Goal: Task Accomplishment & Management: Manage account settings

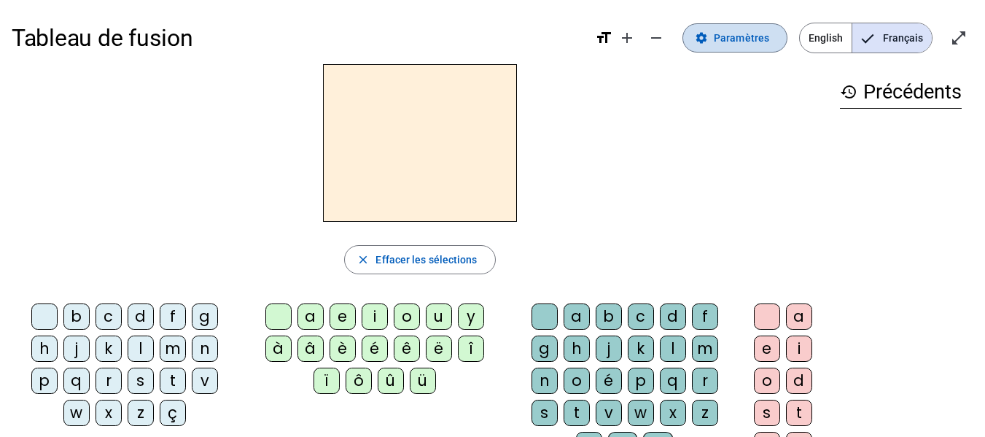
click at [754, 40] on span "Paramètres" at bounding box center [741, 37] width 55 height 17
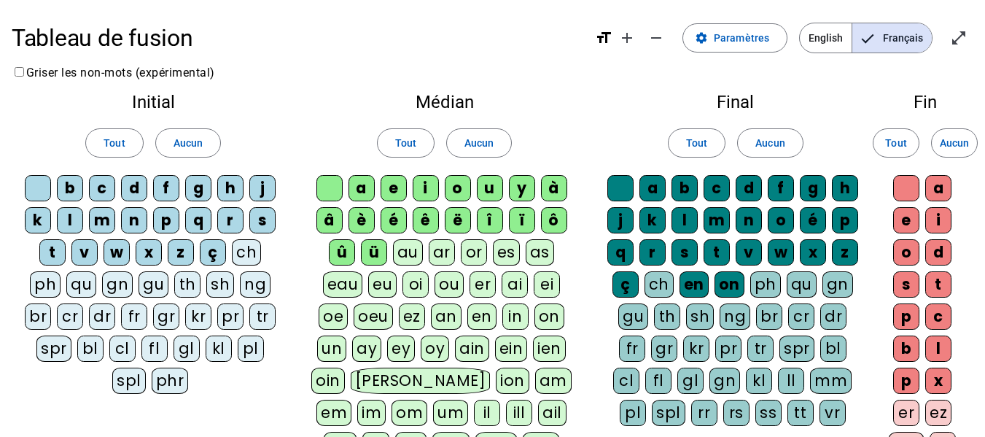
click at [37, 319] on div "br" at bounding box center [38, 316] width 26 height 26
click at [52, 321] on letter-bubble "br" at bounding box center [41, 319] width 32 height 32
click at [63, 322] on div "cr" at bounding box center [70, 316] width 26 height 26
click at [39, 319] on div "br" at bounding box center [38, 316] width 26 height 26
click at [122, 150] on span "Tout" at bounding box center [114, 142] width 21 height 17
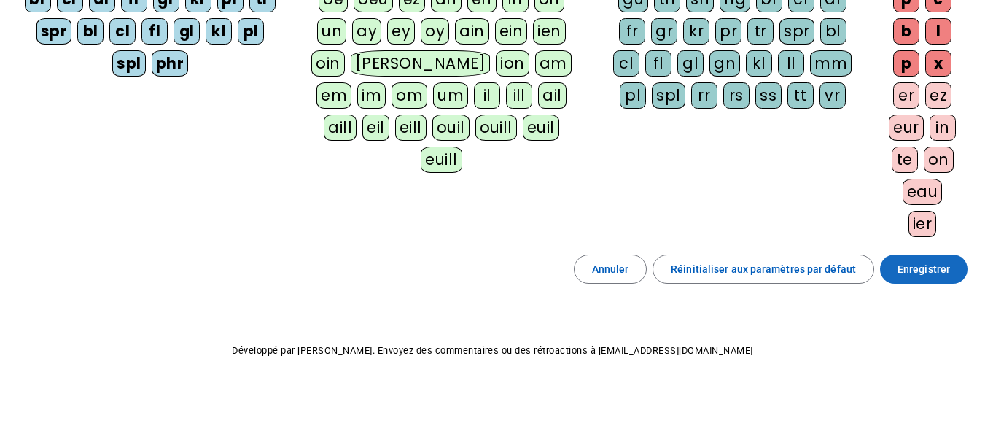
click at [928, 276] on span "Enregistrer" at bounding box center [924, 268] width 52 height 17
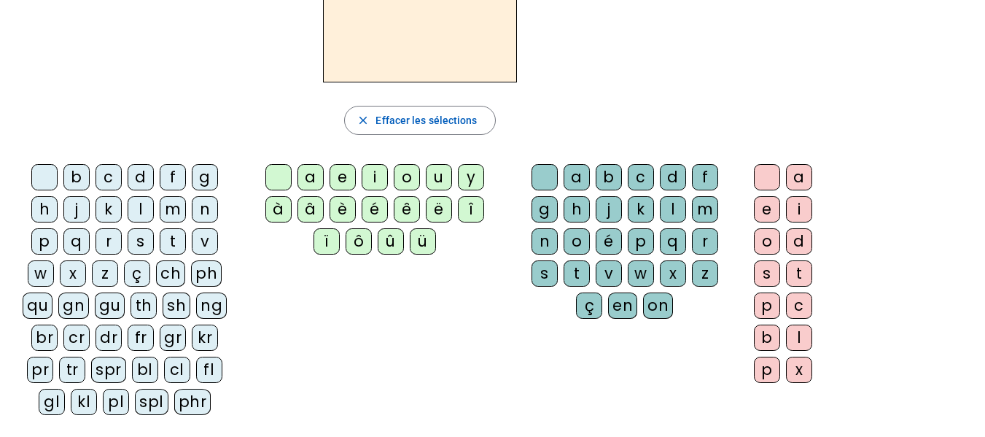
scroll to position [129, 0]
